Goal: Navigation & Orientation: Find specific page/section

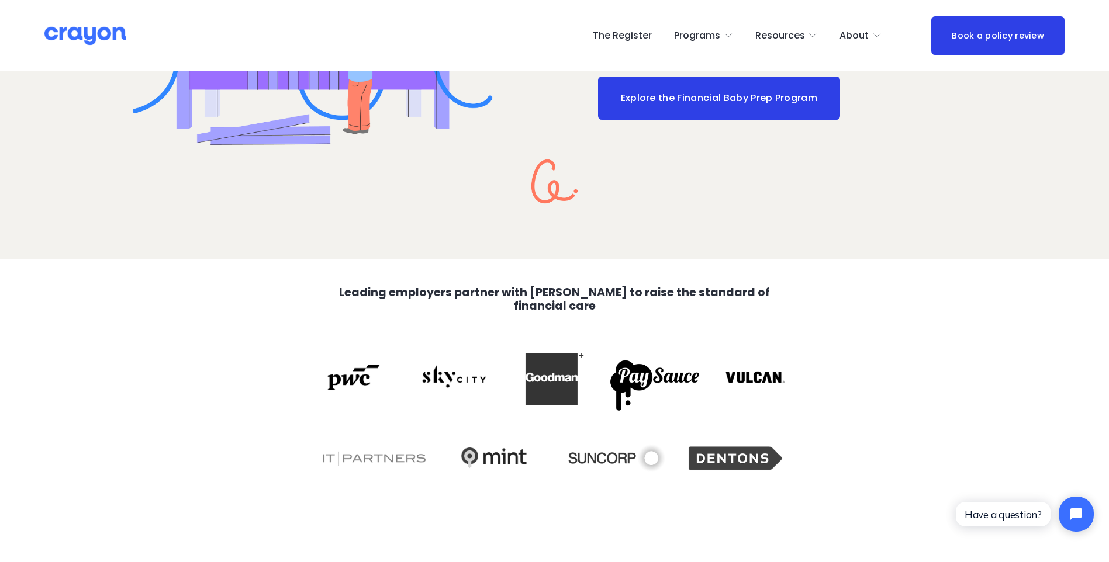
scroll to position [1992, 0]
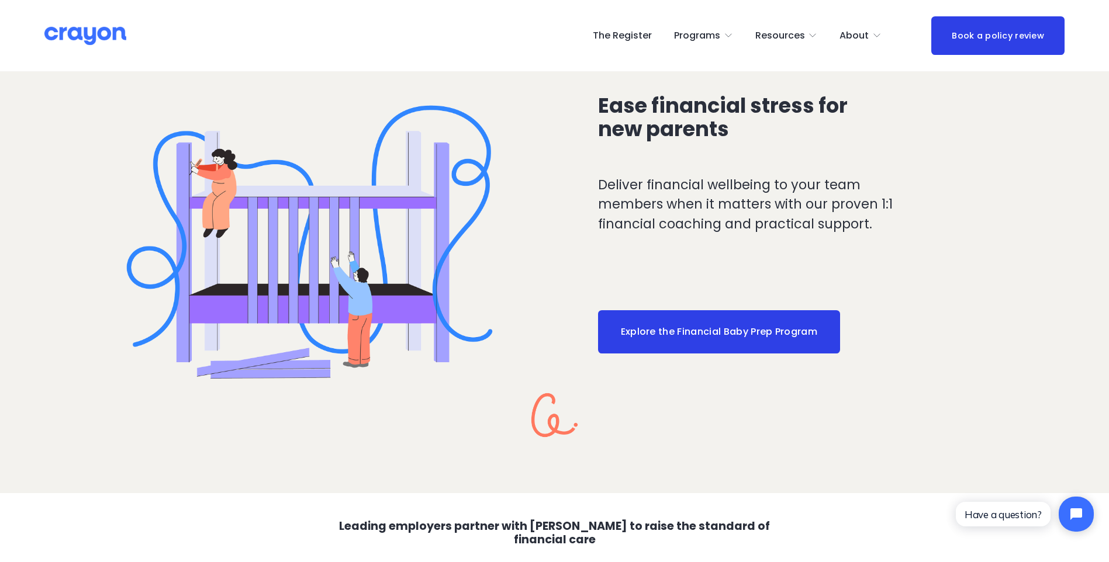
click at [739, 333] on link "Explore the Financial Baby Prep Program" at bounding box center [719, 331] width 242 height 43
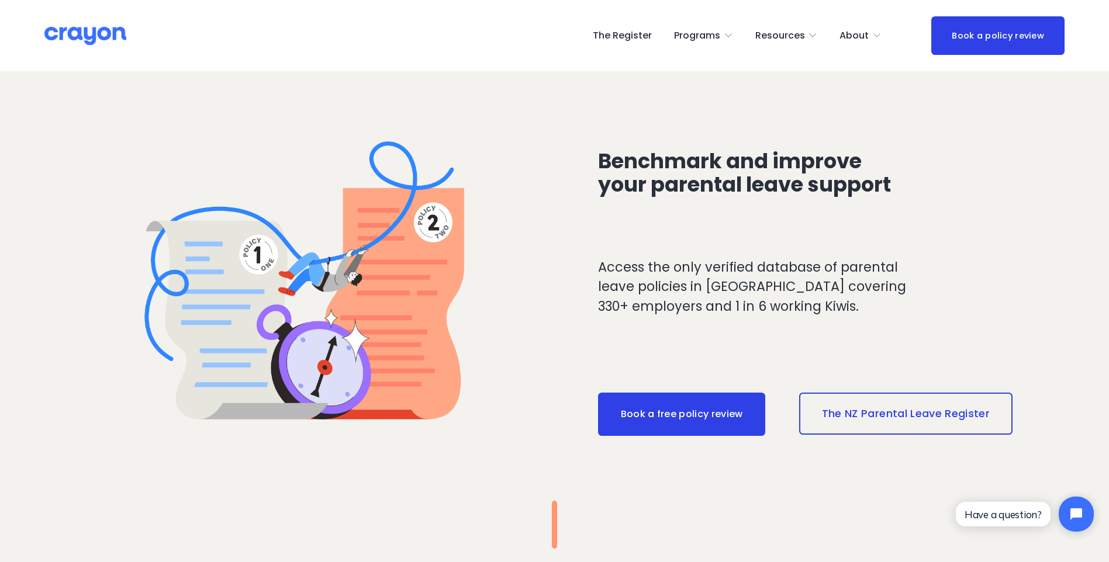
scroll to position [1057, 0]
click at [883, 410] on link "The NZ Parental Leave Register" at bounding box center [905, 414] width 213 height 42
